Goal: Obtain resource: Download file/media

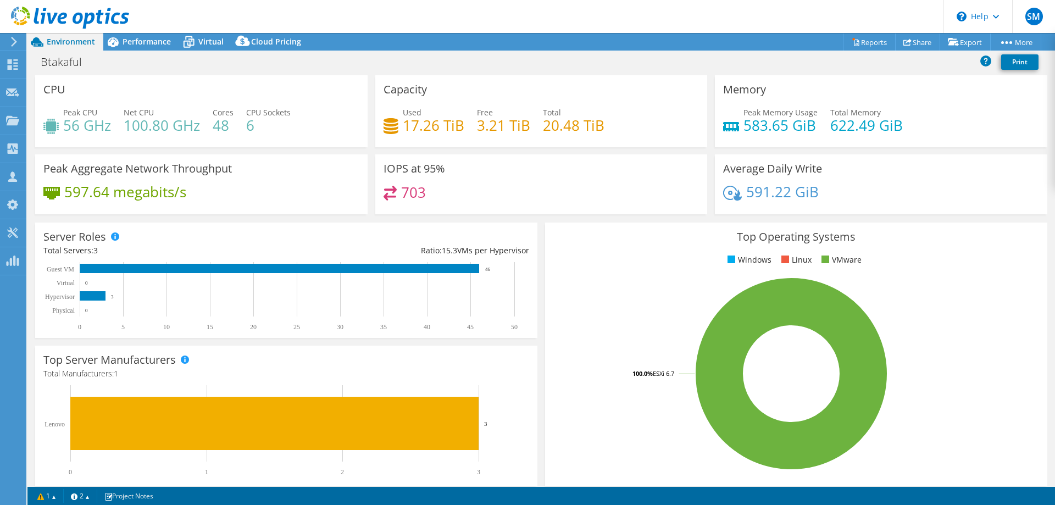
select select "EUFrankfurt"
select select "USD"
click at [146, 40] on span "Performance" at bounding box center [147, 41] width 48 height 10
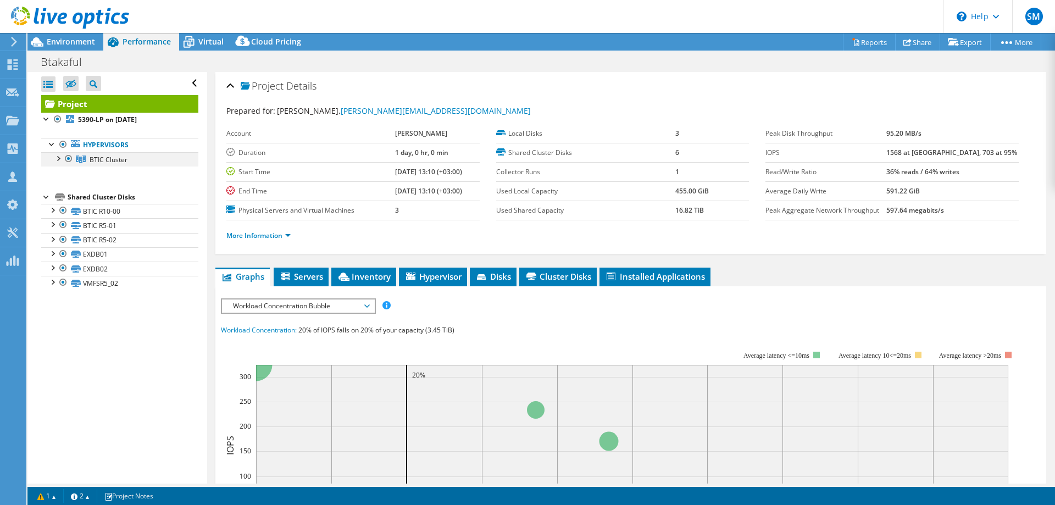
click at [59, 159] on div at bounding box center [57, 157] width 11 height 11
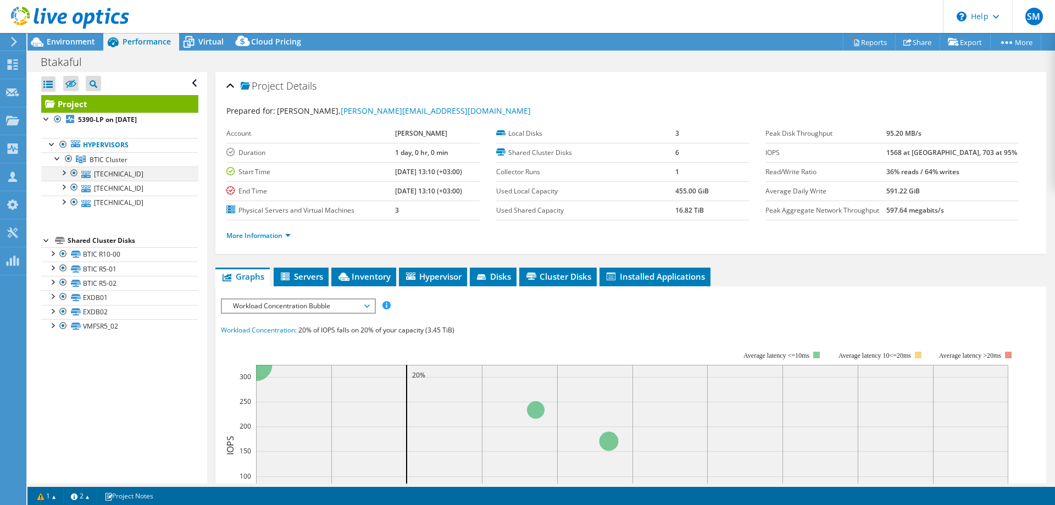
click at [64, 170] on div at bounding box center [63, 172] width 11 height 11
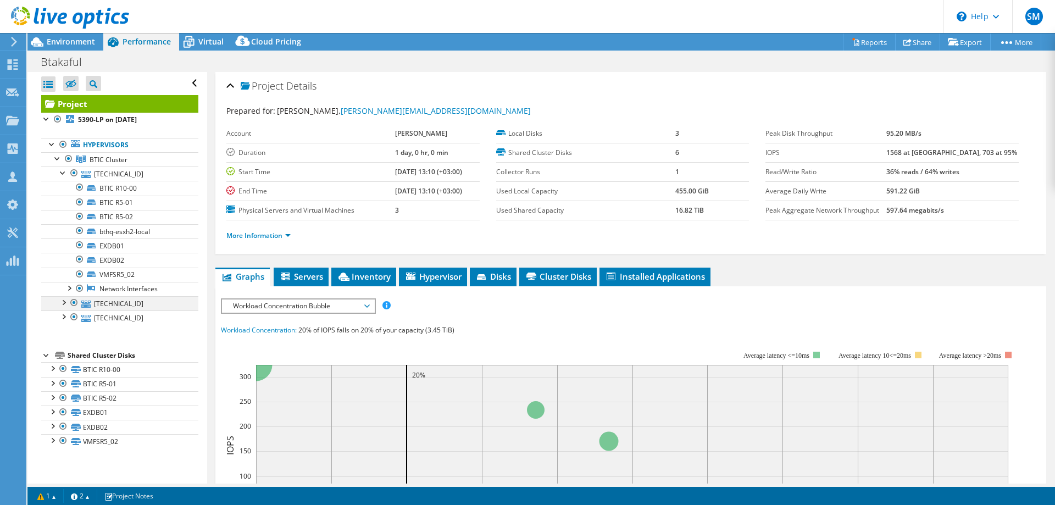
click at [63, 303] on div at bounding box center [63, 301] width 11 height 11
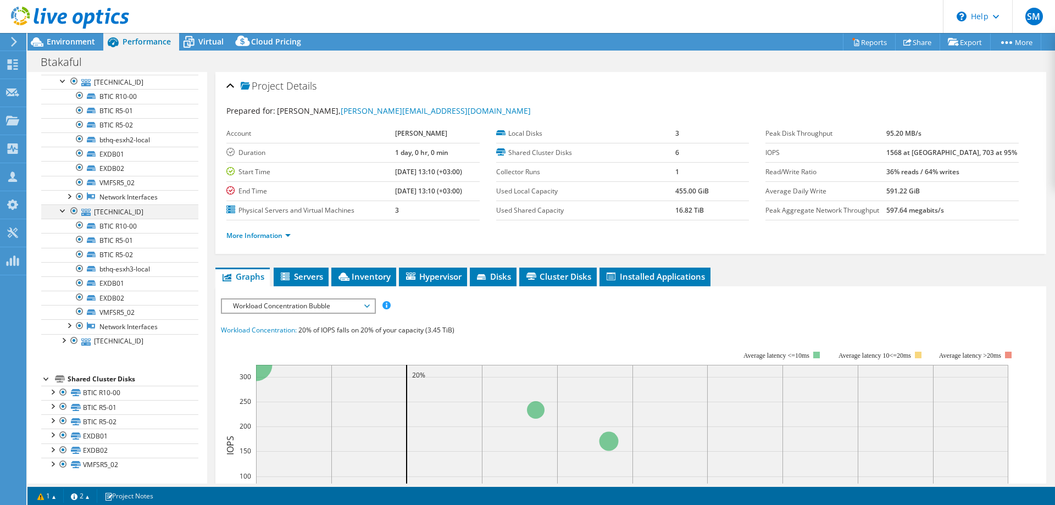
scroll to position [93, 0]
click at [64, 338] on div at bounding box center [63, 338] width 11 height 11
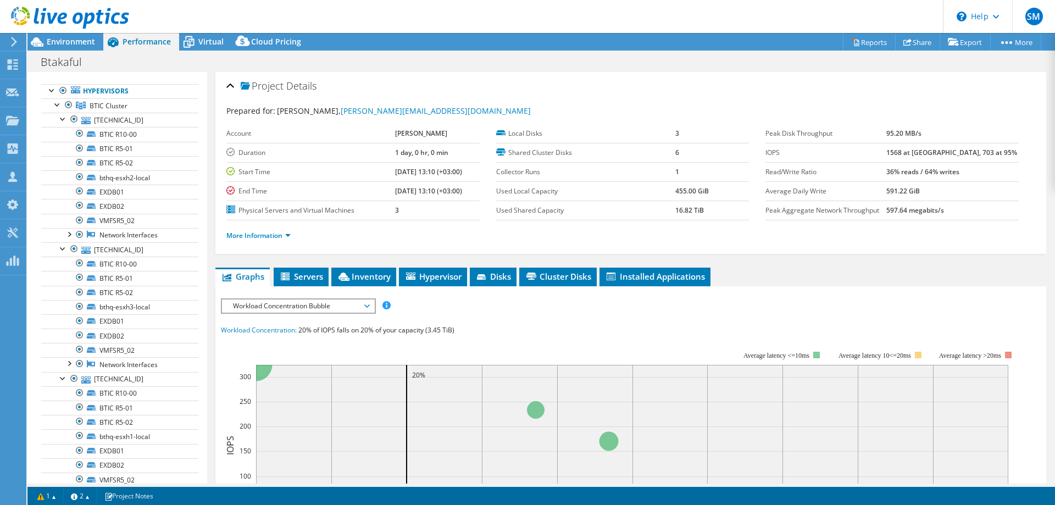
scroll to position [0, 0]
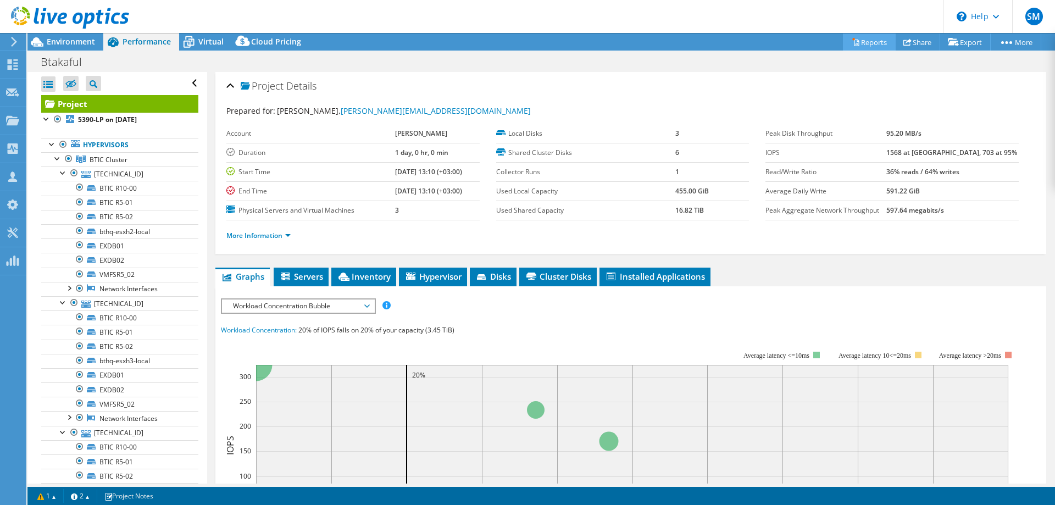
click at [858, 41] on link "Reports" at bounding box center [869, 42] width 53 height 17
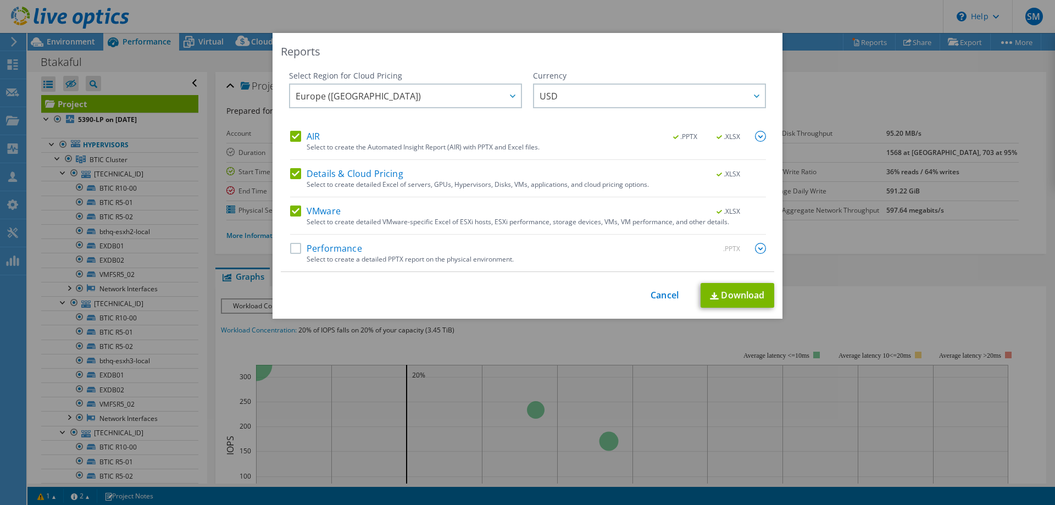
click at [290, 250] on label "Performance" at bounding box center [326, 248] width 72 height 11
click at [0, 0] on input "Performance" at bounding box center [0, 0] width 0 height 0
click at [758, 246] on img at bounding box center [760, 248] width 11 height 11
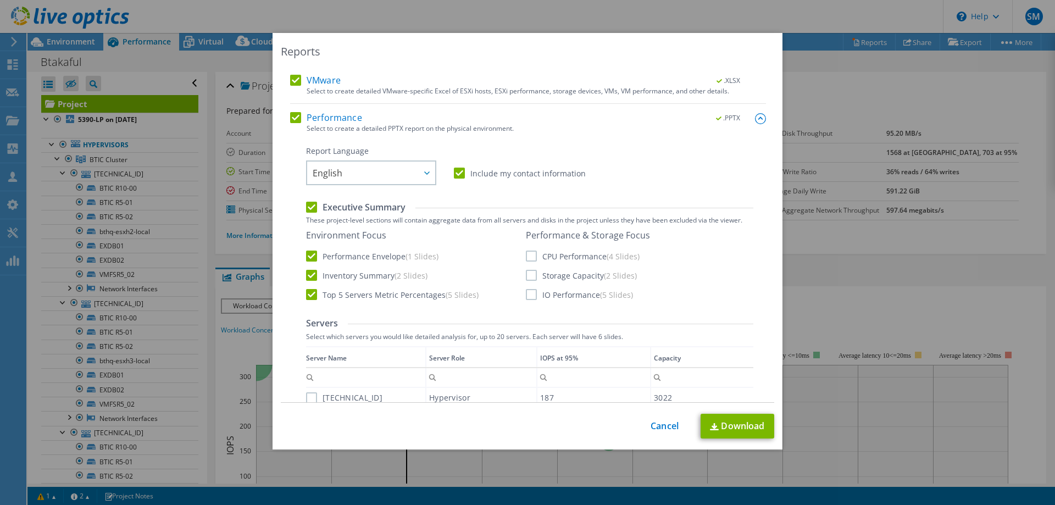
scroll to position [220, 0]
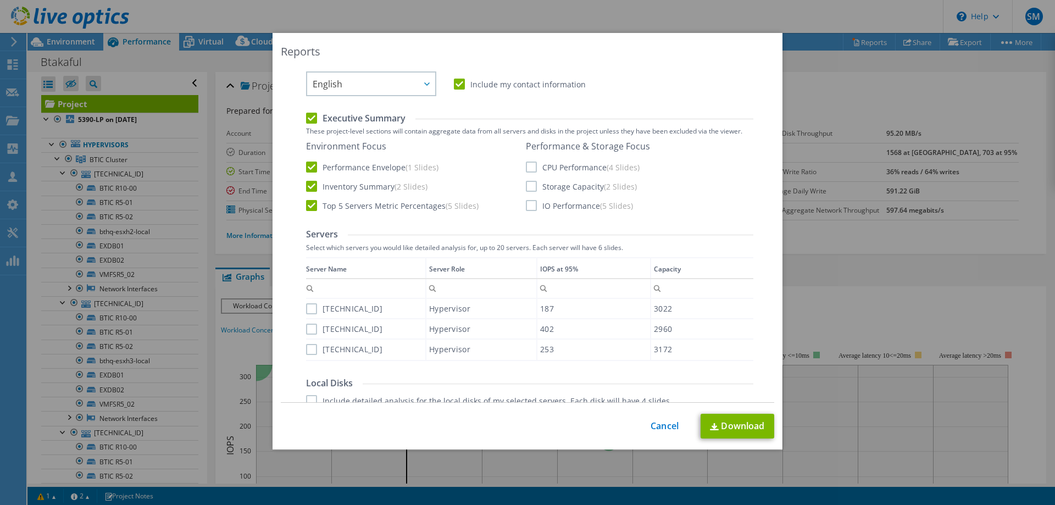
click at [527, 170] on label "CPU Performance (4 Slides)" at bounding box center [583, 167] width 114 height 11
click at [0, 0] on input "CPU Performance (4 Slides)" at bounding box center [0, 0] width 0 height 0
click at [529, 189] on label "Storage Capacity (2 Slides)" at bounding box center [581, 186] width 111 height 11
click at [0, 0] on input "Storage Capacity (2 Slides)" at bounding box center [0, 0] width 0 height 0
click at [528, 188] on label "Storage Capacity (2 Slides)" at bounding box center [581, 186] width 111 height 11
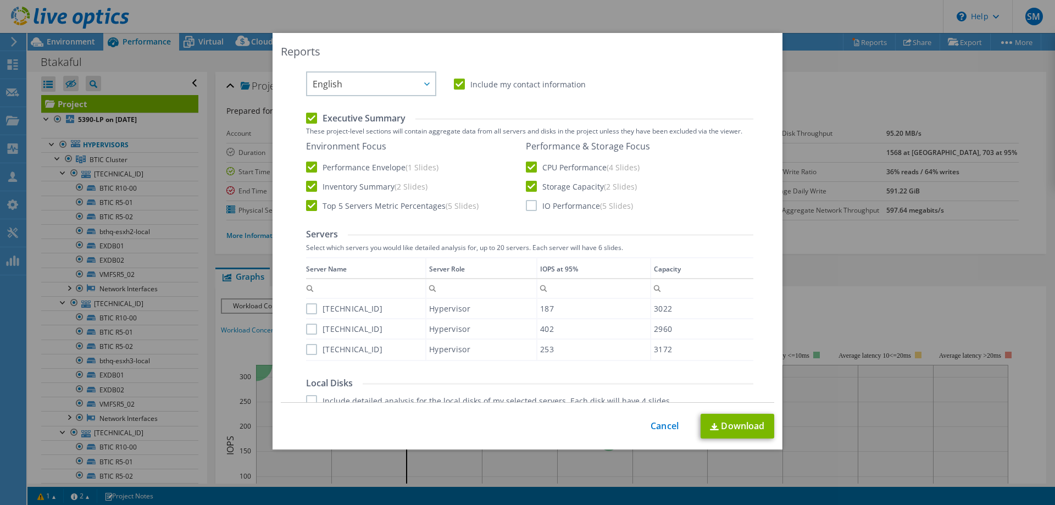
click at [0, 0] on input "Storage Capacity (2 Slides)" at bounding box center [0, 0] width 0 height 0
click at [529, 188] on label "Storage Capacity (2 Slides)" at bounding box center [581, 186] width 111 height 11
click at [0, 0] on input "Storage Capacity (2 Slides)" at bounding box center [0, 0] width 0 height 0
click at [528, 207] on label "IO Performance (5 Slides)" at bounding box center [579, 205] width 107 height 11
click at [0, 0] on input "IO Performance (5 Slides)" at bounding box center [0, 0] width 0 height 0
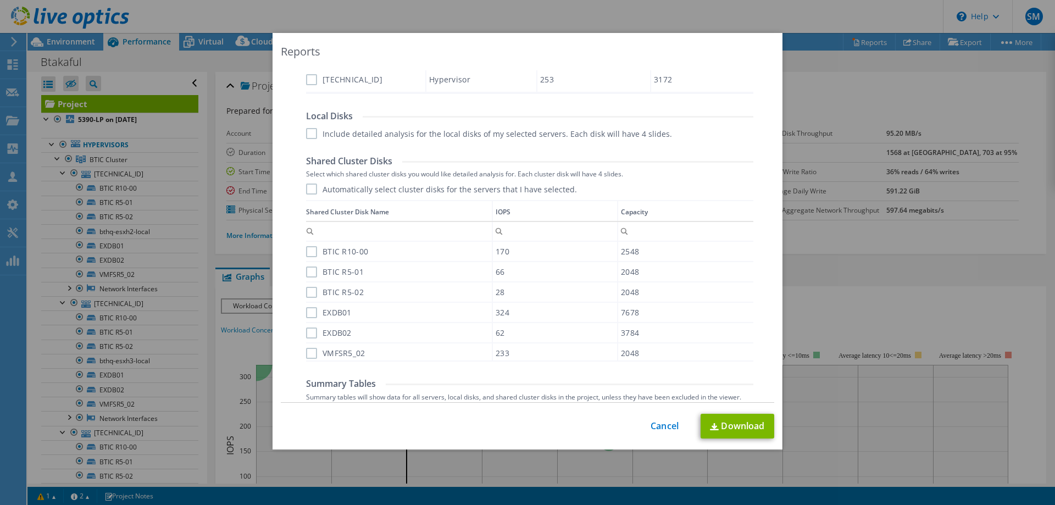
scroll to position [495, 0]
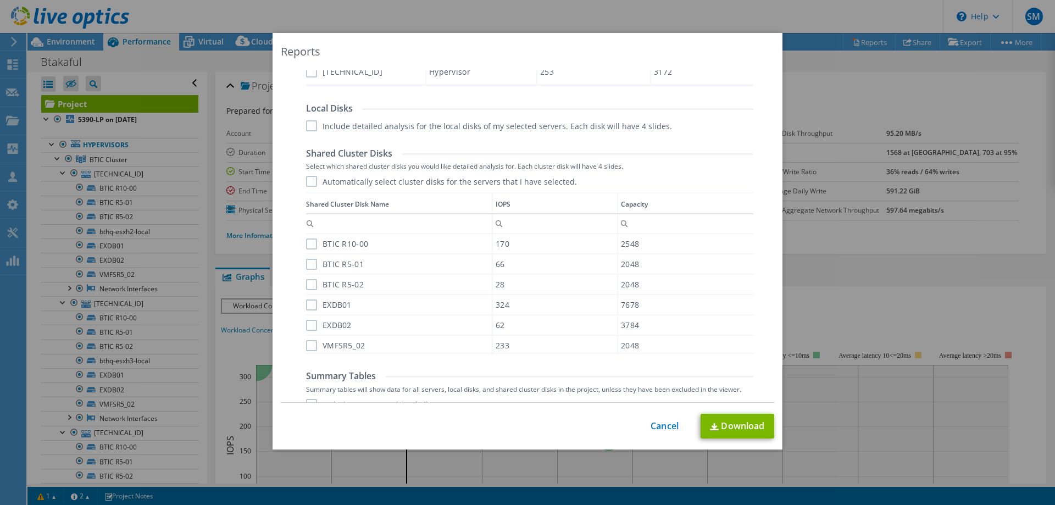
click at [308, 179] on label "Automatically select cluster disks for the servers that I have selected." at bounding box center [441, 181] width 271 height 11
click at [0, 0] on input "Automatically select cluster disks for the servers that I have selected." at bounding box center [0, 0] width 0 height 0
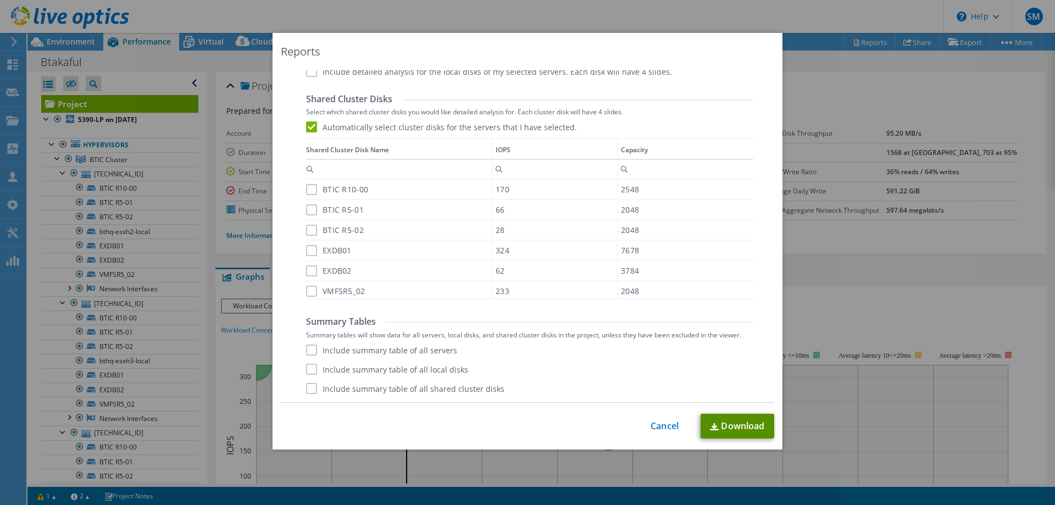
click at [723, 426] on link "Download" at bounding box center [738, 426] width 74 height 25
click at [665, 426] on link "Cancel" at bounding box center [665, 426] width 28 height 10
